Goal: Entertainment & Leisure: Consume media (video, audio)

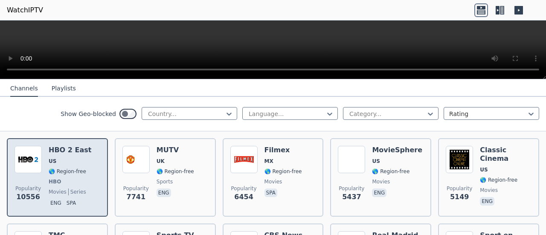
scroll to position [85, 0]
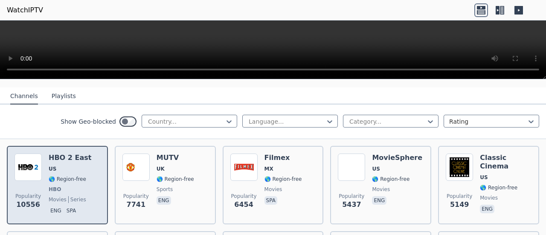
click at [57, 206] on p "eng" at bounding box center [56, 210] width 15 height 9
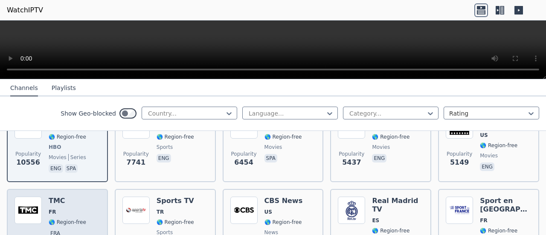
scroll to position [128, 0]
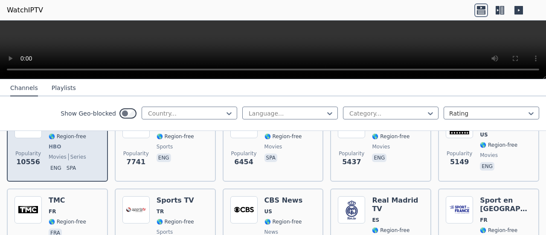
click at [64, 154] on span "movies series" at bounding box center [70, 157] width 43 height 7
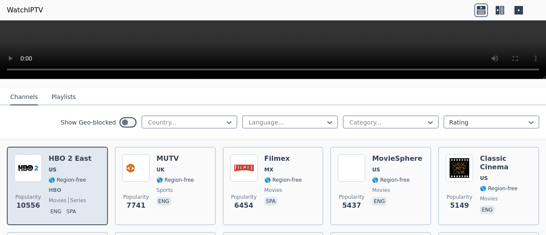
scroll to position [85, 0]
drag, startPoint x: 66, startPoint y: 180, endPoint x: 34, endPoint y: 164, distance: 35.5
drag, startPoint x: 34, startPoint y: 164, endPoint x: 54, endPoint y: 190, distance: 32.3
drag, startPoint x: 54, startPoint y: 190, endPoint x: 55, endPoint y: 203, distance: 13.8
click at [55, 206] on p "eng" at bounding box center [56, 210] width 15 height 9
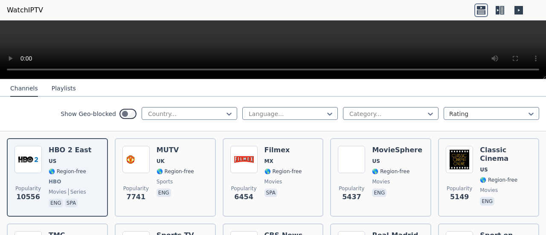
scroll to position [0, 0]
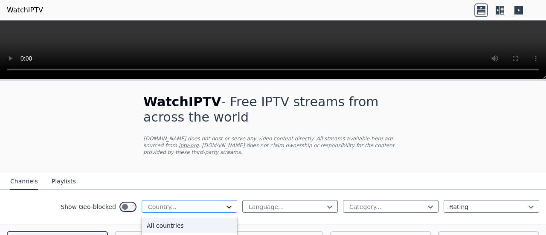
click at [226, 203] on icon at bounding box center [229, 207] width 9 height 9
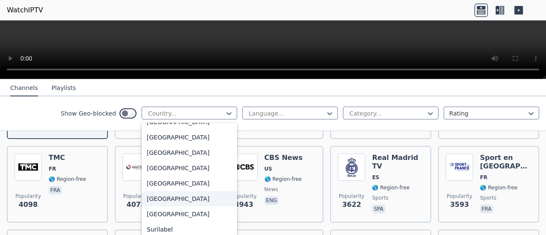
scroll to position [2815, 0]
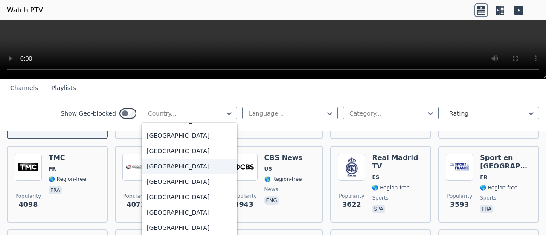
click at [171, 168] on div "[GEOGRAPHIC_DATA]" at bounding box center [190, 166] width 96 height 15
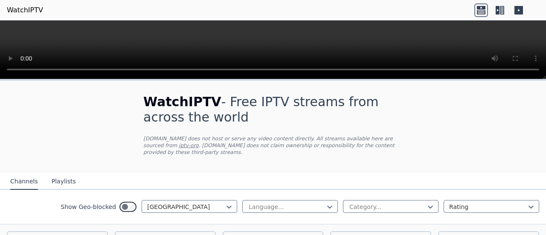
scroll to position [102, 0]
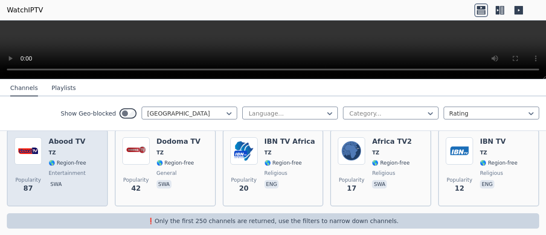
click at [58, 160] on span "🌎 Region-free" at bounding box center [68, 163] width 38 height 7
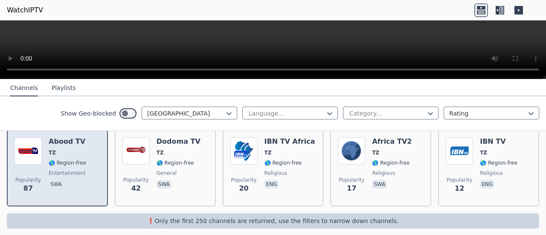
click at [50, 160] on span "🌎 Region-free" at bounding box center [68, 163] width 38 height 7
click at [33, 181] on span "Popularity 87" at bounding box center [28, 184] width 27 height 27
click at [30, 183] on span "87" at bounding box center [27, 188] width 9 height 10
click at [38, 146] on img at bounding box center [28, 150] width 27 height 27
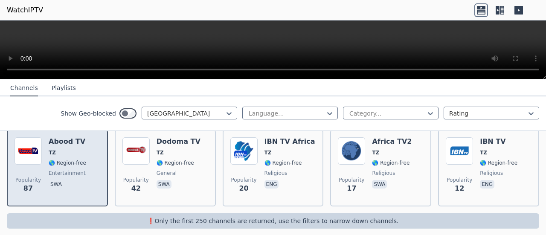
drag, startPoint x: 67, startPoint y: 136, endPoint x: 58, endPoint y: 159, distance: 24.9
click at [58, 160] on span "🌎 Region-free" at bounding box center [68, 163] width 38 height 7
click at [50, 169] on div "[PERSON_NAME] TV TZ 🌎 Region-free entertainment swa" at bounding box center [68, 167] width 38 height 61
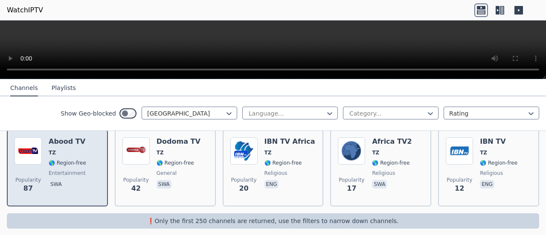
click at [76, 172] on div "[PERSON_NAME] TV TZ 🌎 Region-free entertainment swa" at bounding box center [68, 167] width 38 height 61
click at [58, 180] on p "swa" at bounding box center [56, 184] width 15 height 9
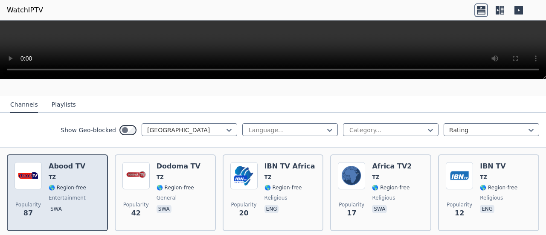
scroll to position [85, 0]
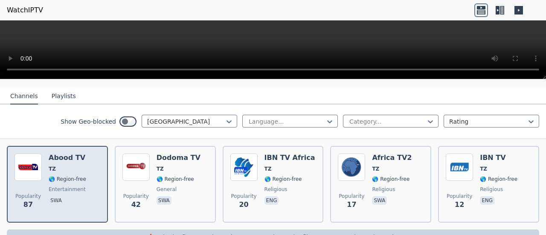
click at [59, 176] on span "🌎 Region-free" at bounding box center [68, 179] width 38 height 7
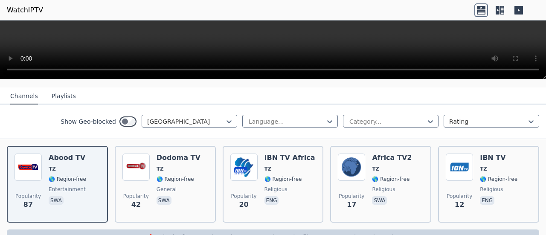
click at [52, 88] on button "Playlists" at bounding box center [64, 96] width 24 height 16
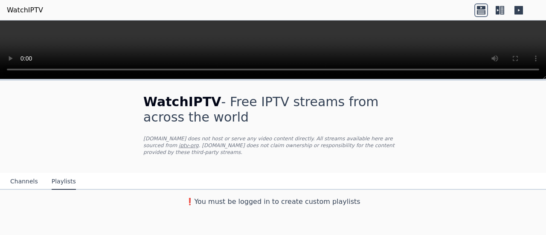
scroll to position [0, 0]
click at [26, 178] on button "Channels" at bounding box center [24, 182] width 28 height 16
